Goal: Navigation & Orientation: Find specific page/section

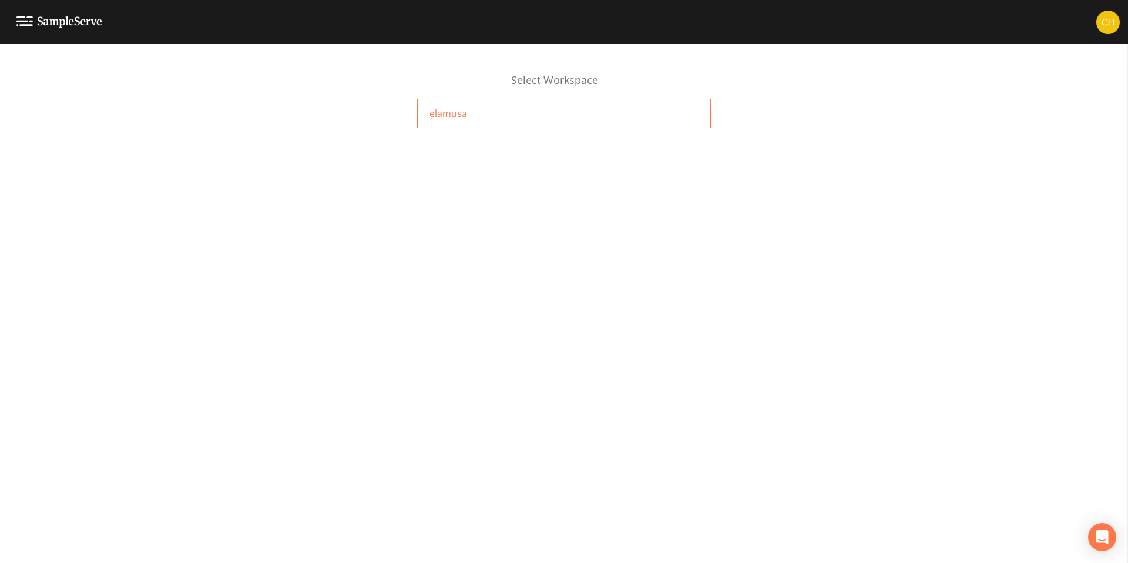
click at [450, 114] on span "elamusa" at bounding box center [448, 113] width 38 height 14
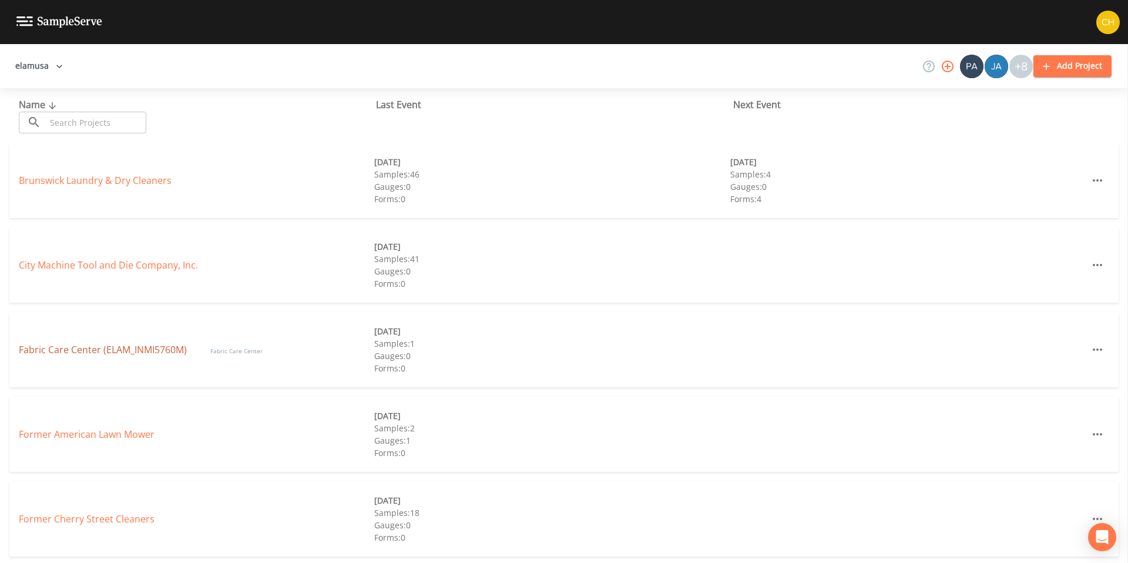
click at [137, 348] on link "Fabric Care Center (ELAM_INMI5760M)" at bounding box center [103, 349] width 168 height 13
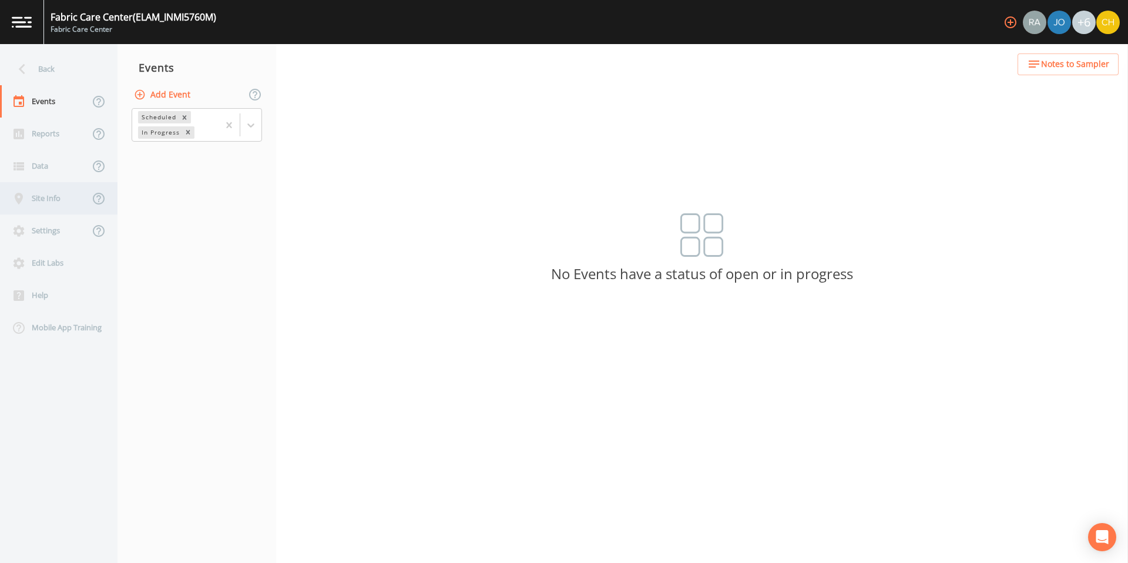
click at [27, 197] on div "Site Info" at bounding box center [44, 198] width 89 height 32
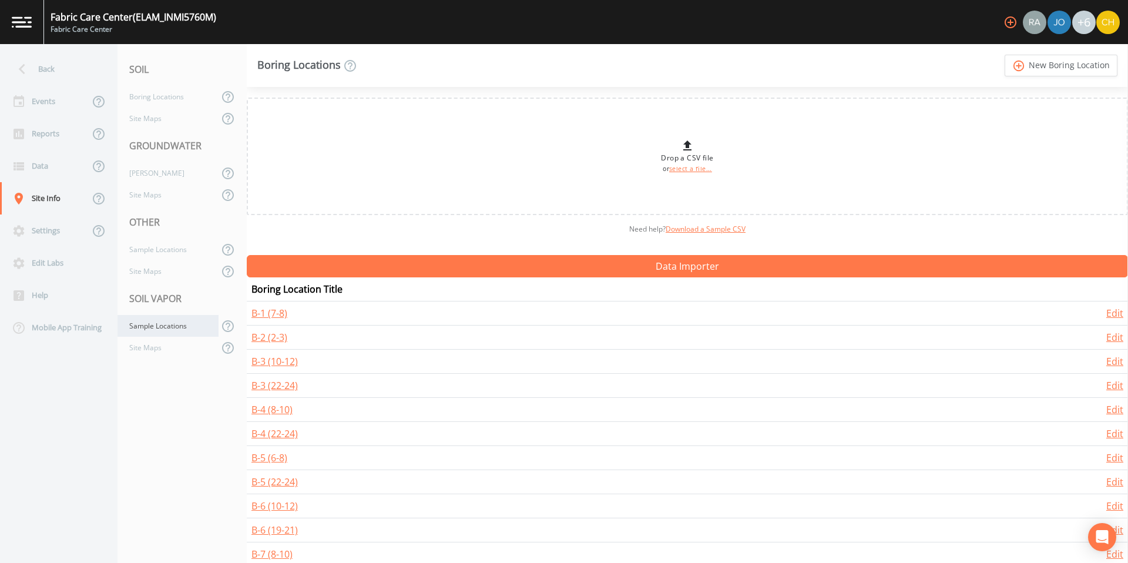
click at [163, 325] on div "Sample Locations" at bounding box center [167, 326] width 101 height 22
